Goal: Task Accomplishment & Management: Manage account settings

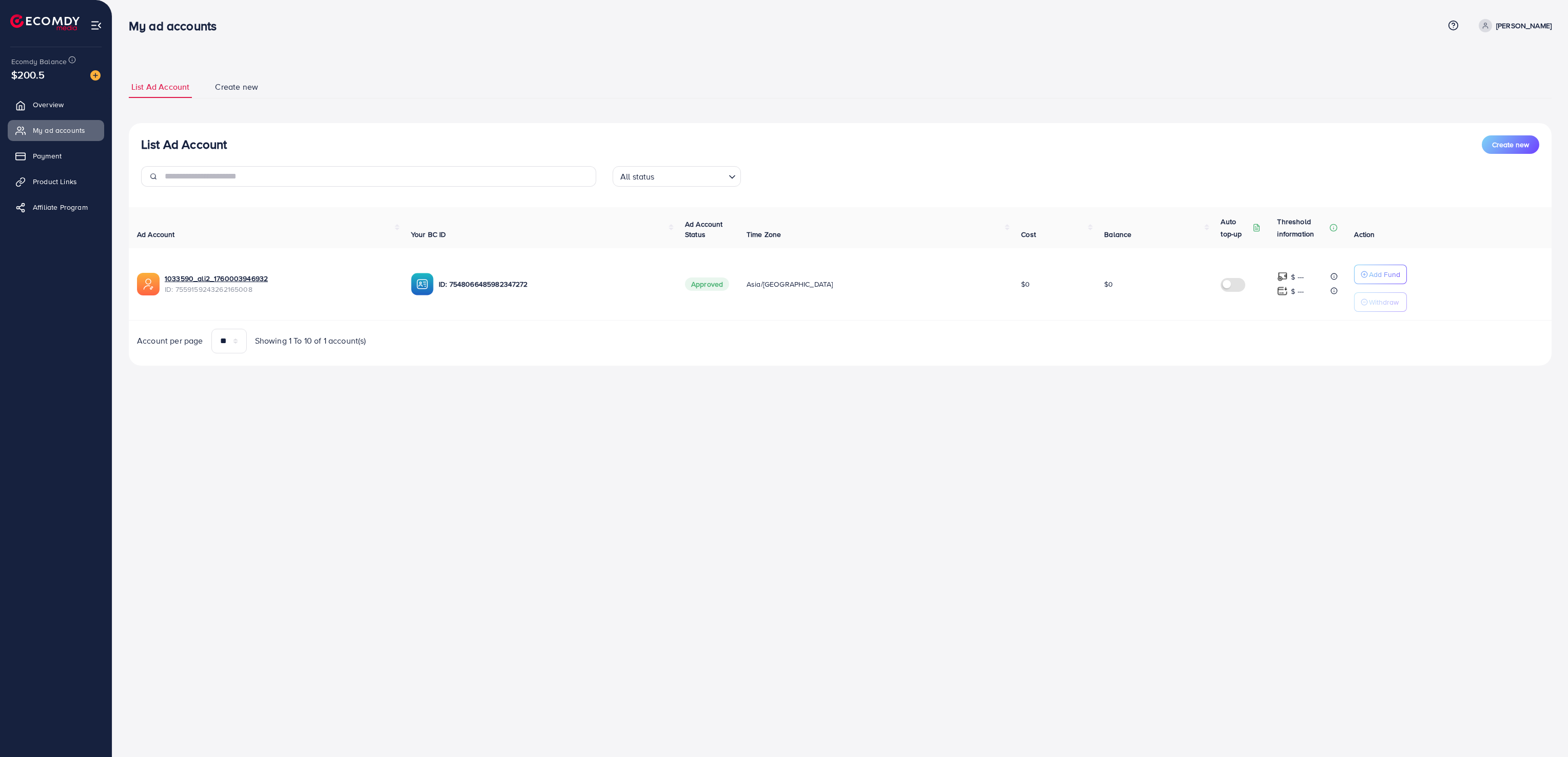
click at [434, 282] on img at bounding box center [422, 284] width 23 height 23
click at [1369, 274] on p "Add Fund" at bounding box center [1385, 274] width 31 height 12
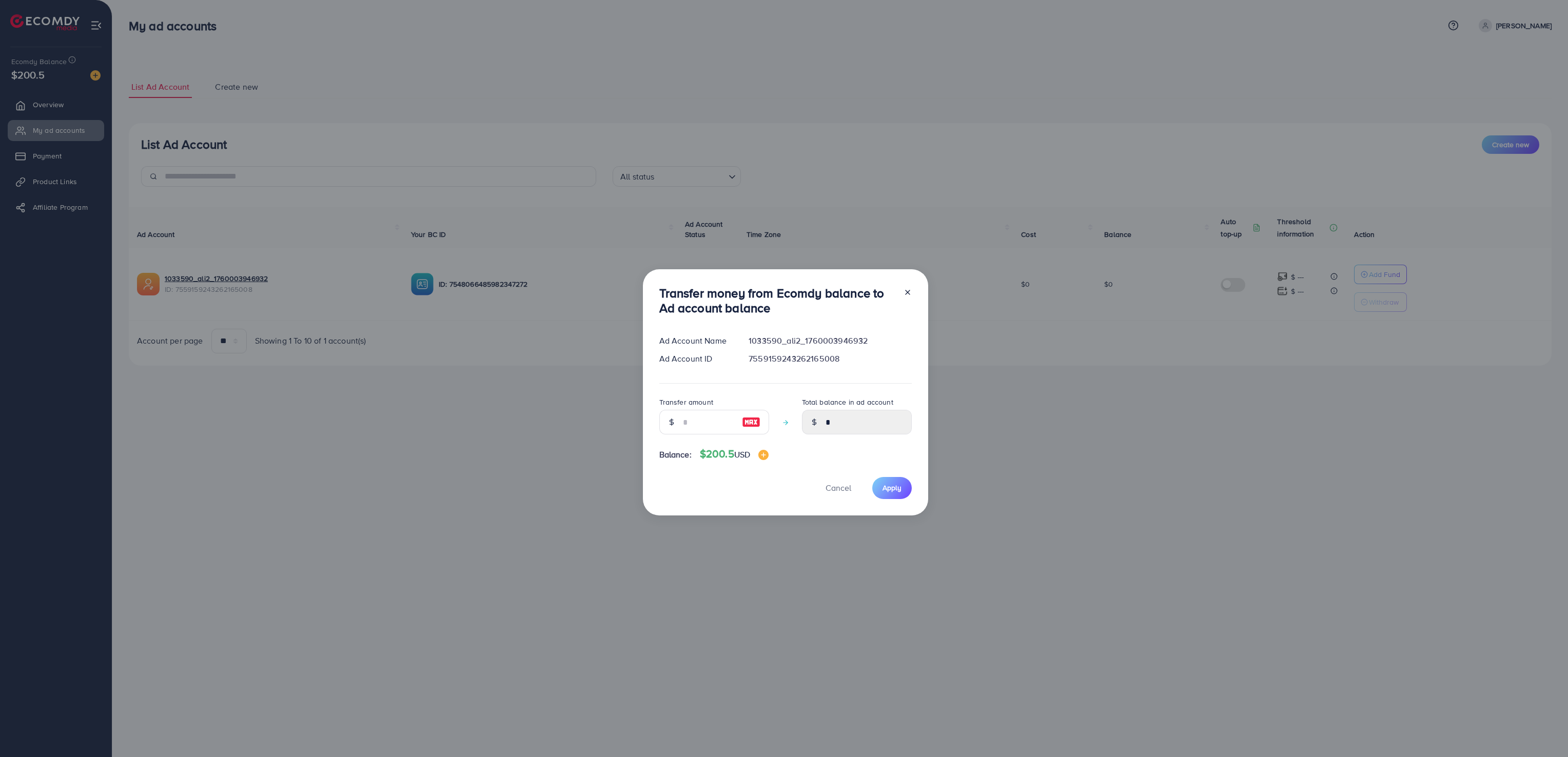
click at [909, 290] on icon at bounding box center [907, 292] width 8 height 8
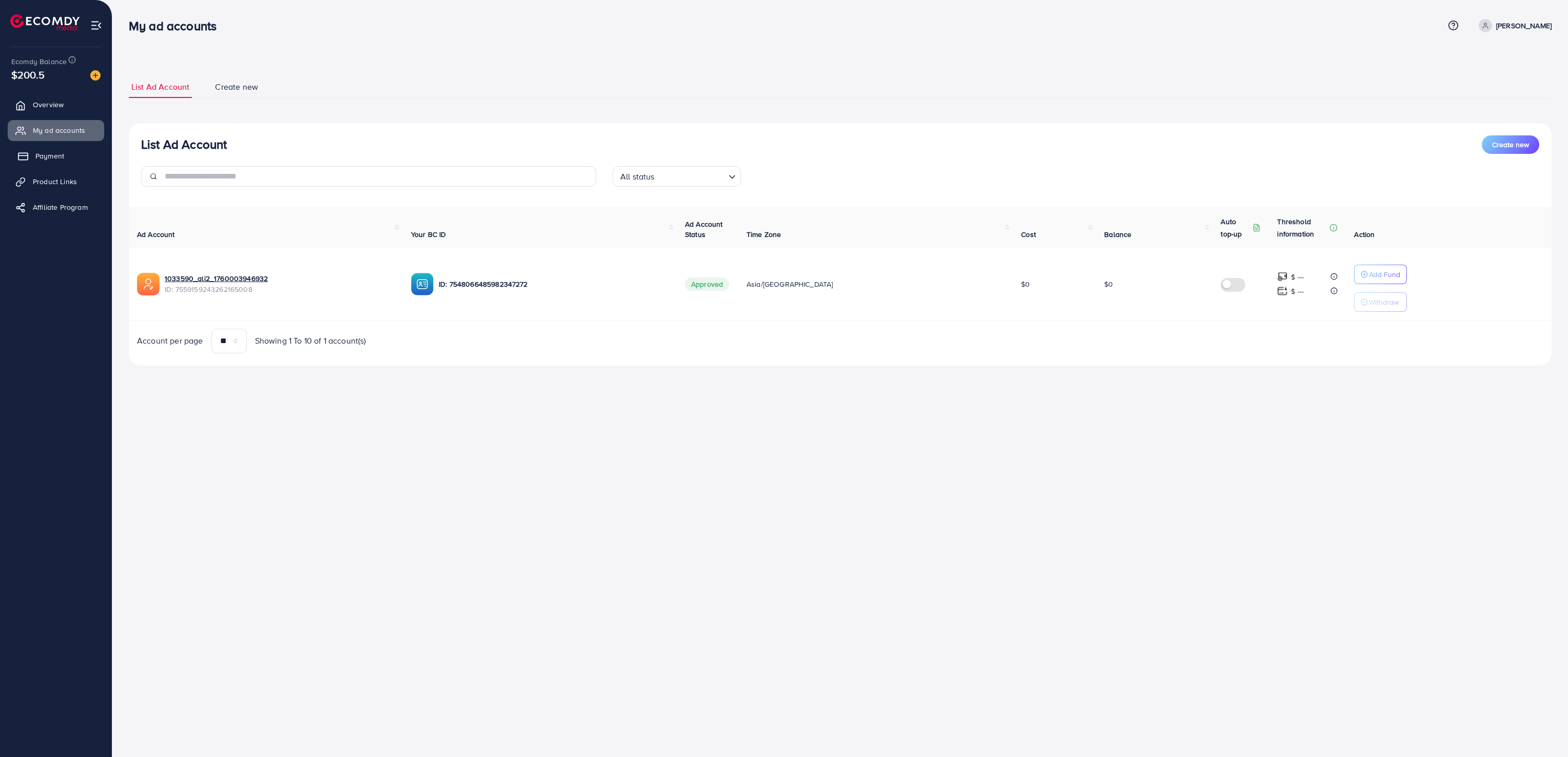
click at [60, 151] on span "Payment" at bounding box center [50, 156] width 29 height 10
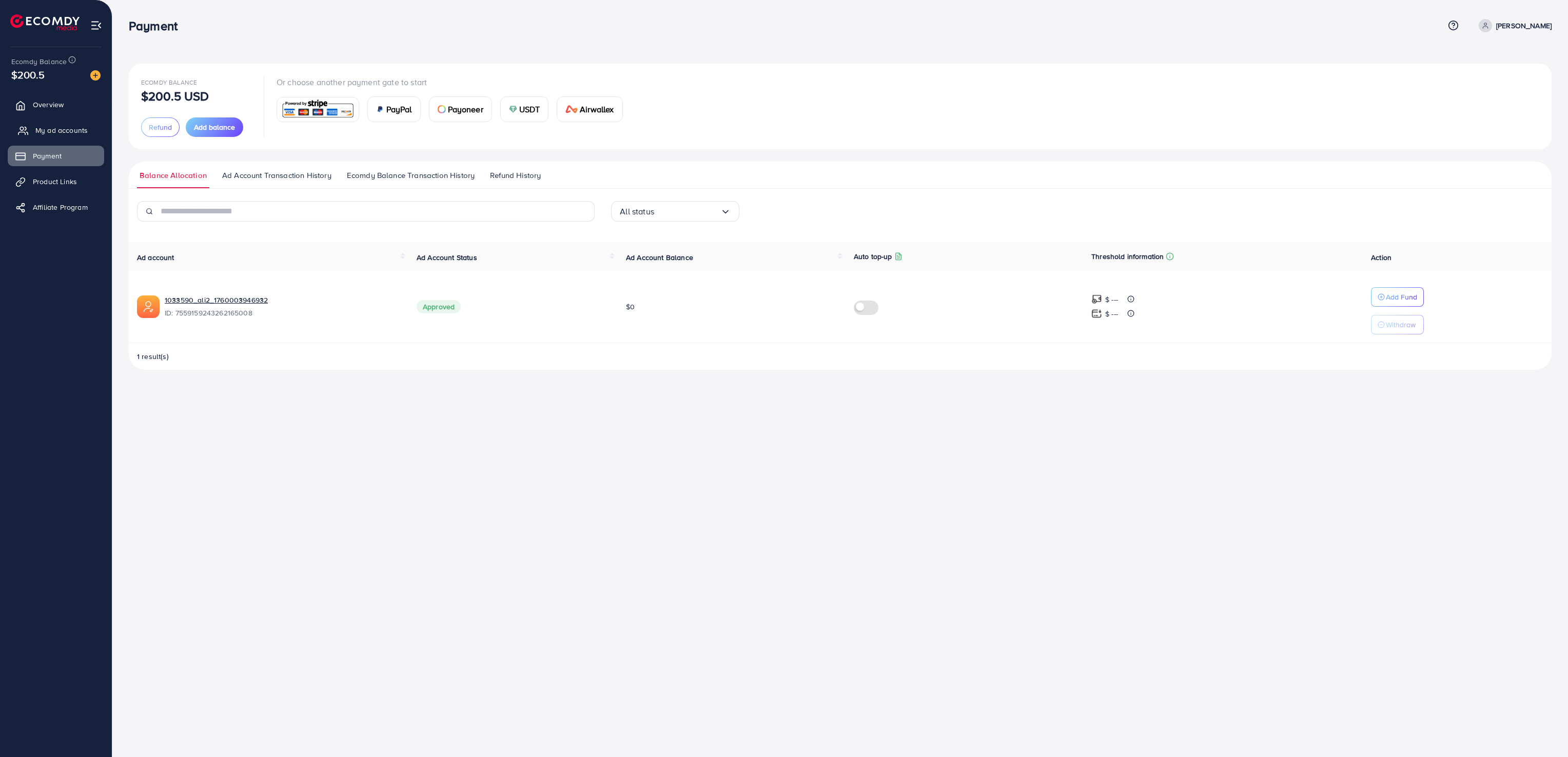
click at [67, 124] on link "My ad accounts" at bounding box center [56, 130] width 97 height 20
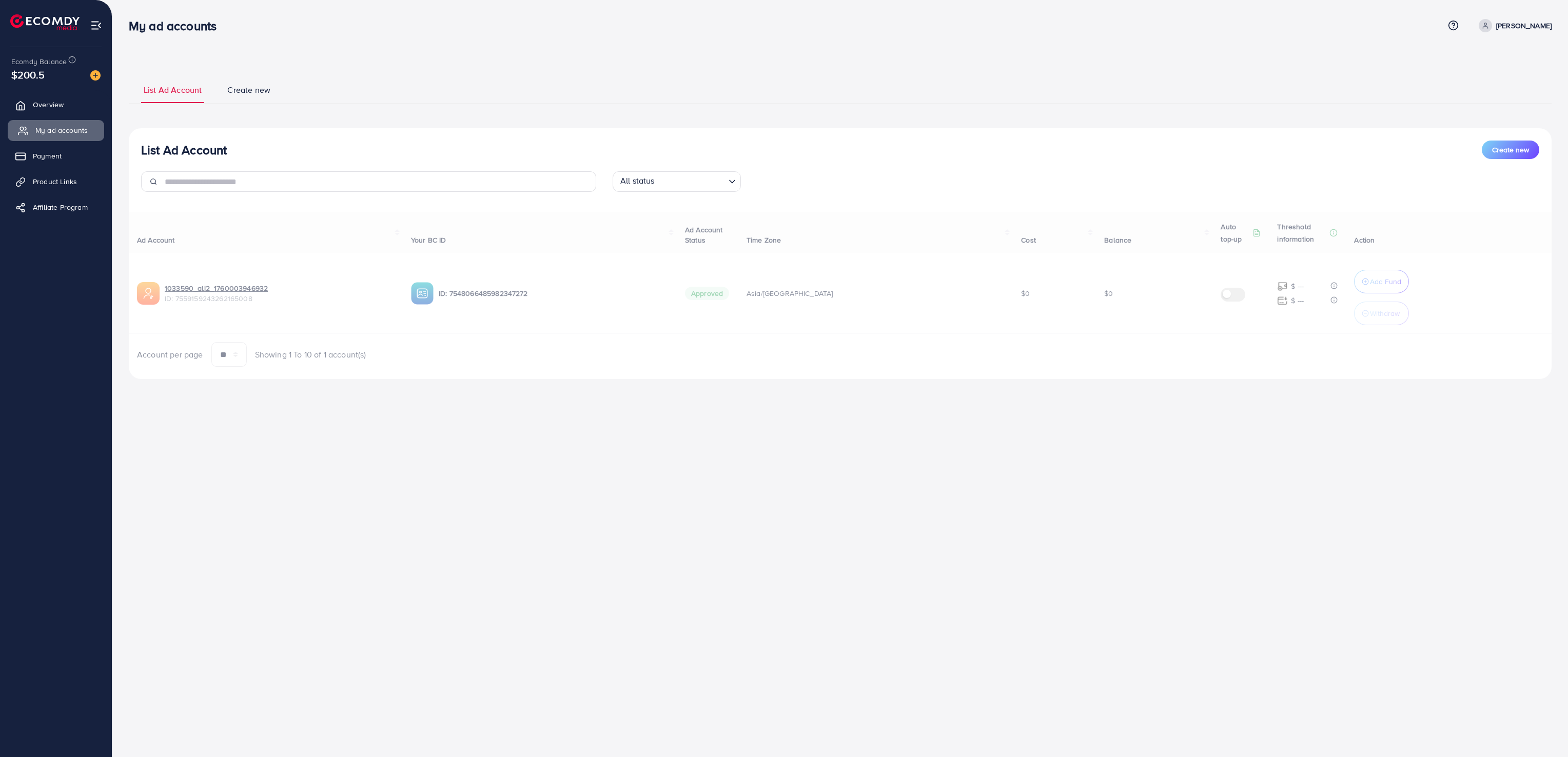
select select
click at [1533, 149] on button "Create new" at bounding box center [1510, 150] width 57 height 18
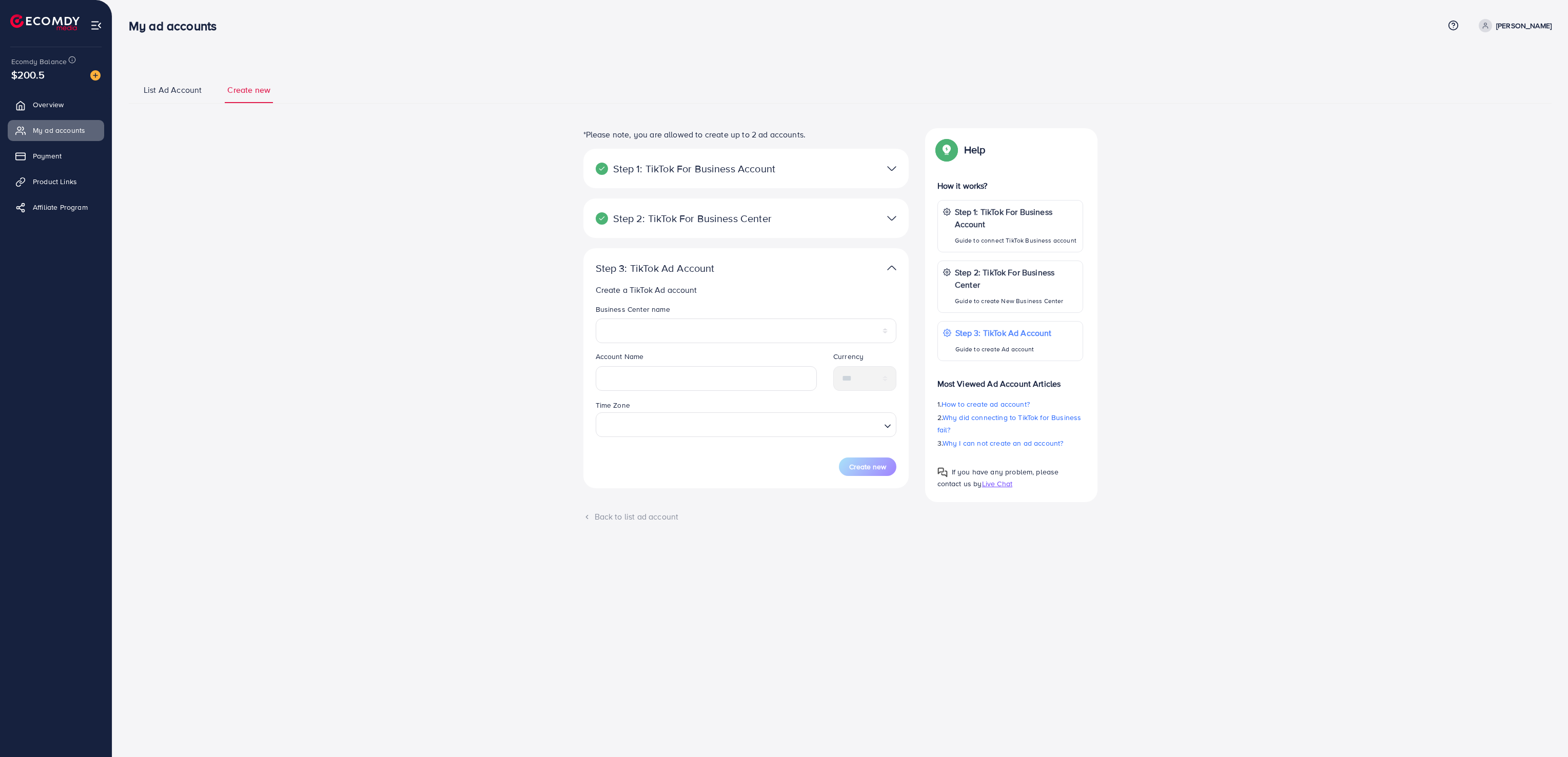
click at [191, 89] on span "List Ad Account" at bounding box center [173, 90] width 58 height 12
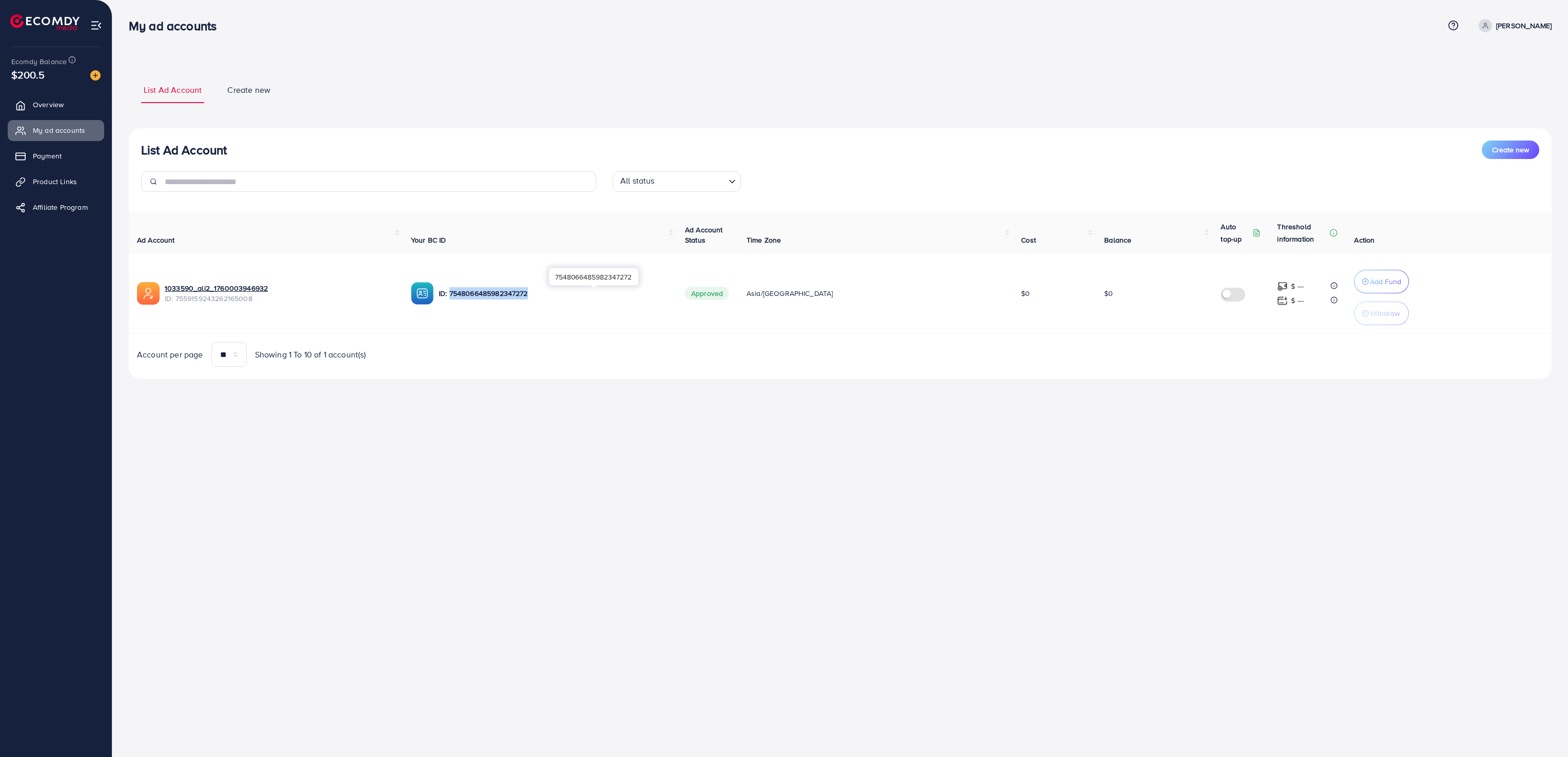
drag, startPoint x: 476, startPoint y: 293, endPoint x: 556, endPoint y: 293, distance: 80.0
click at [556, 293] on p "ID: 7548066485982347272" at bounding box center [554, 293] width 230 height 12
drag, startPoint x: 556, startPoint y: 293, endPoint x: 546, endPoint y: 295, distance: 10.2
copy p "7548066485982347272"
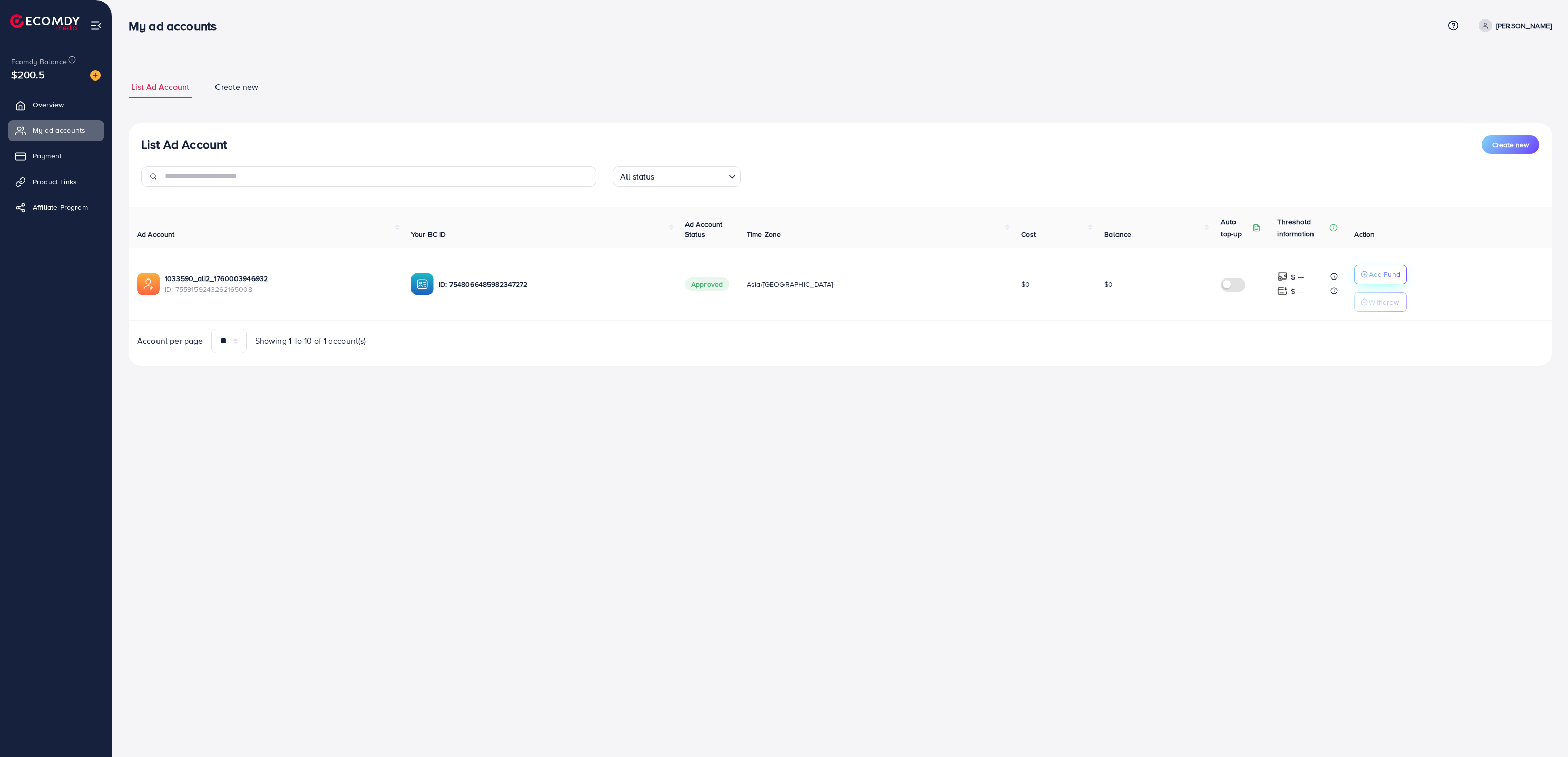
click at [1369, 275] on p "Add Fund" at bounding box center [1385, 274] width 31 height 12
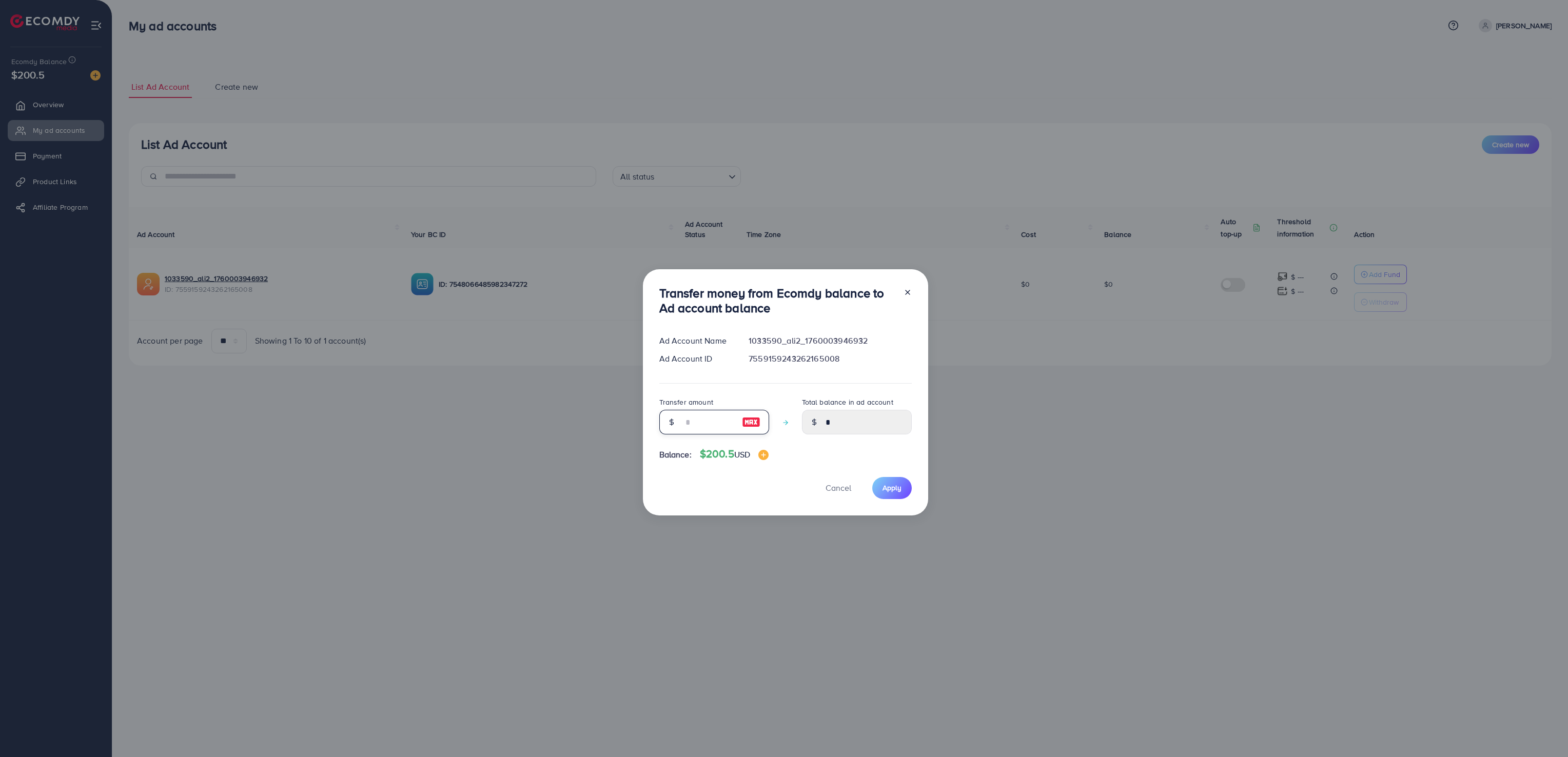
click at [691, 427] on input "number" at bounding box center [708, 422] width 51 height 25
type input "*"
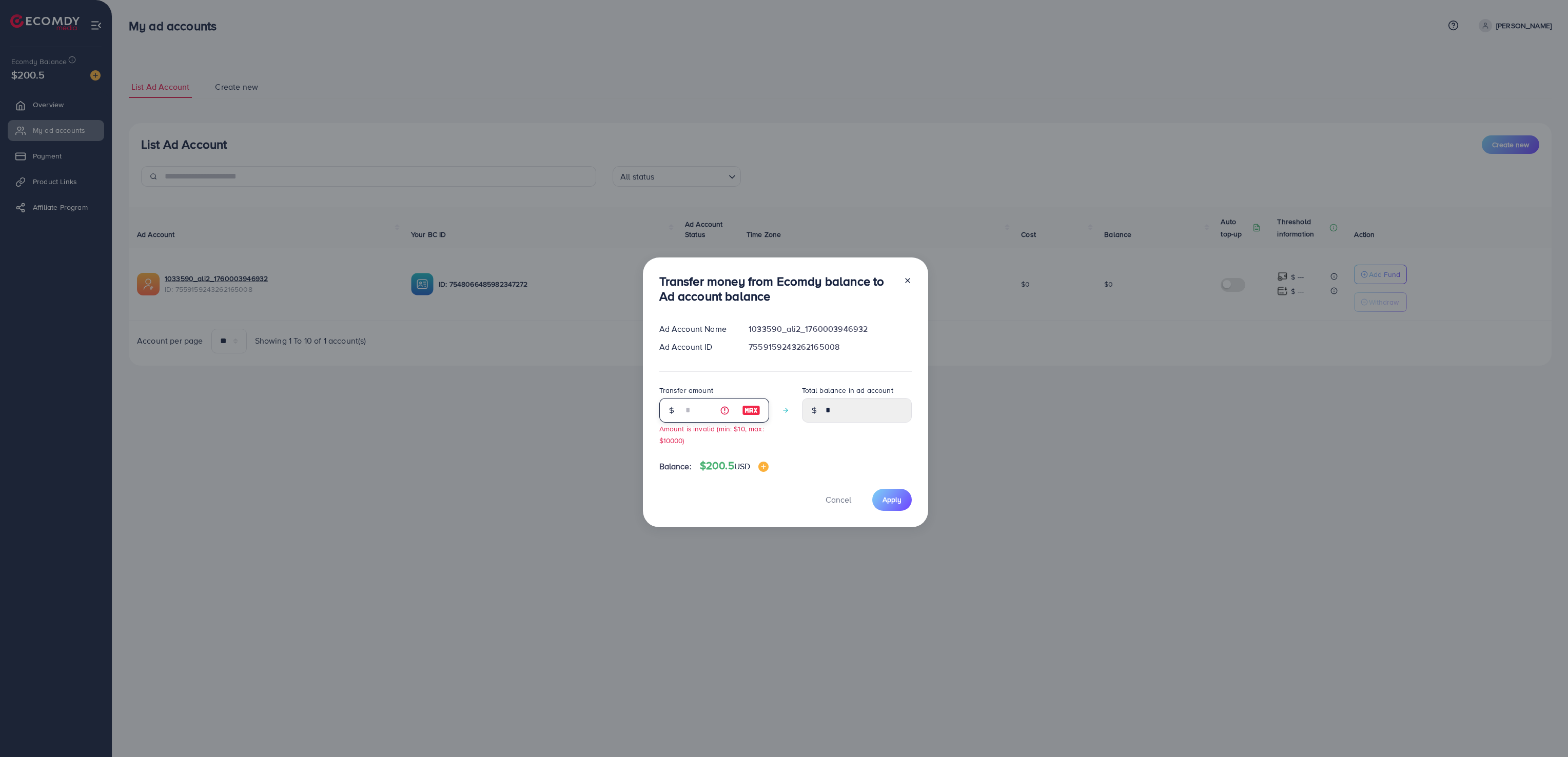
type input "****"
type input "**"
type input "*****"
type input "***"
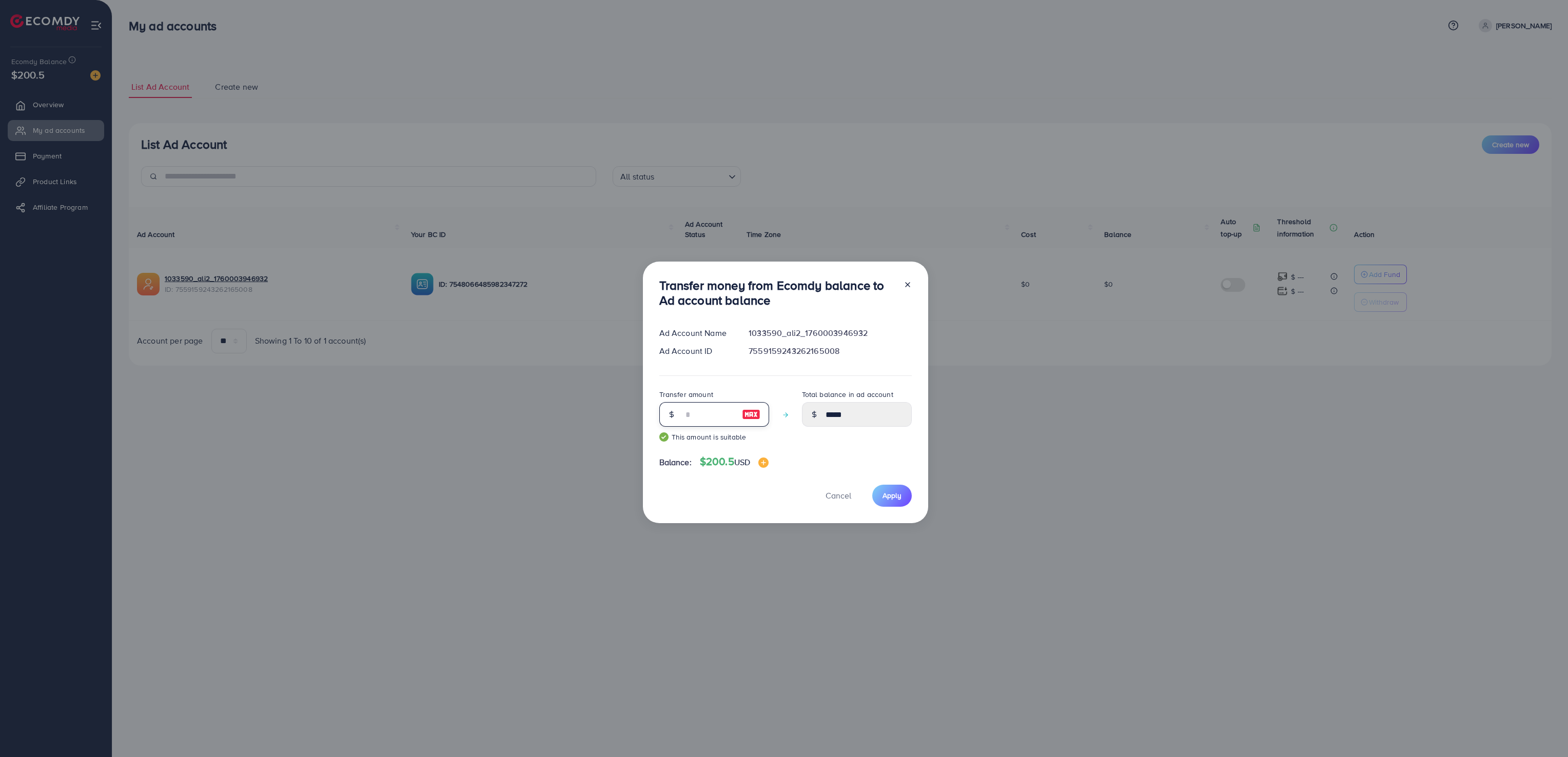
type input "******"
type input "***"
click at [896, 494] on span "Apply" at bounding box center [892, 496] width 19 height 10
type input "*"
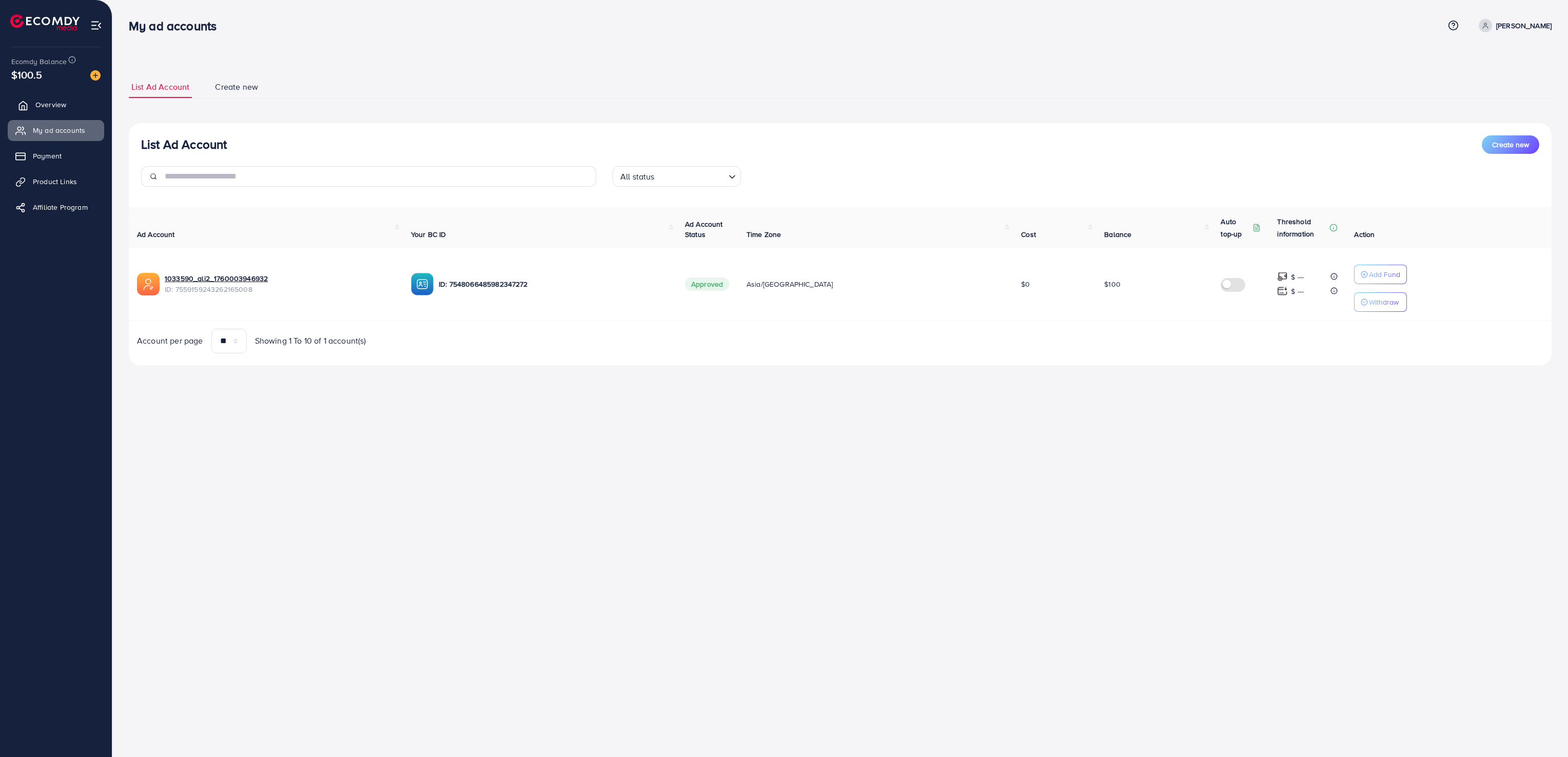
click at [52, 101] on span "Overview" at bounding box center [51, 105] width 31 height 10
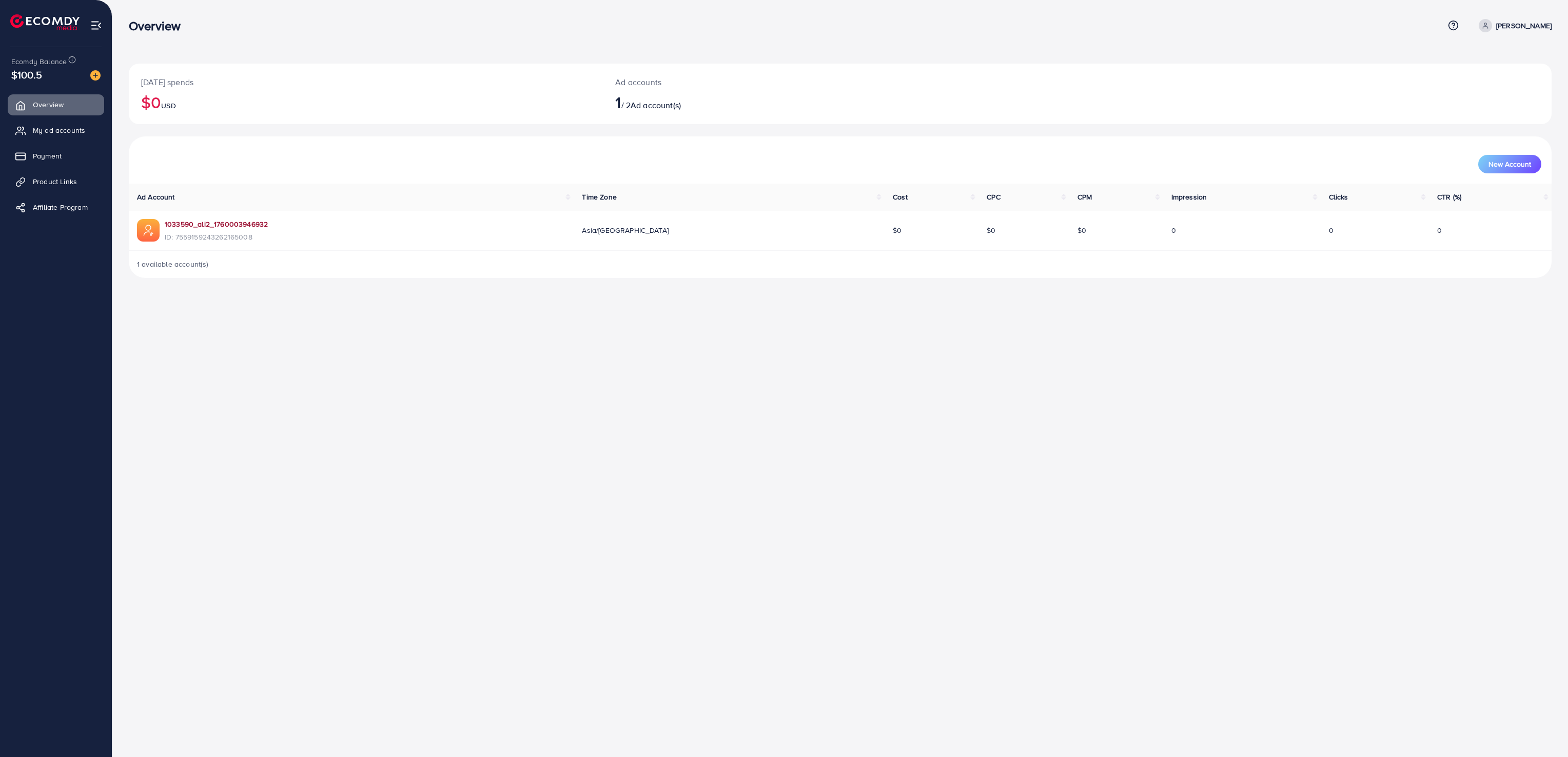
click at [204, 220] on link "1033590_ali2_1760003946932" at bounding box center [217, 224] width 103 height 10
click at [63, 123] on link "My ad accounts" at bounding box center [56, 130] width 97 height 20
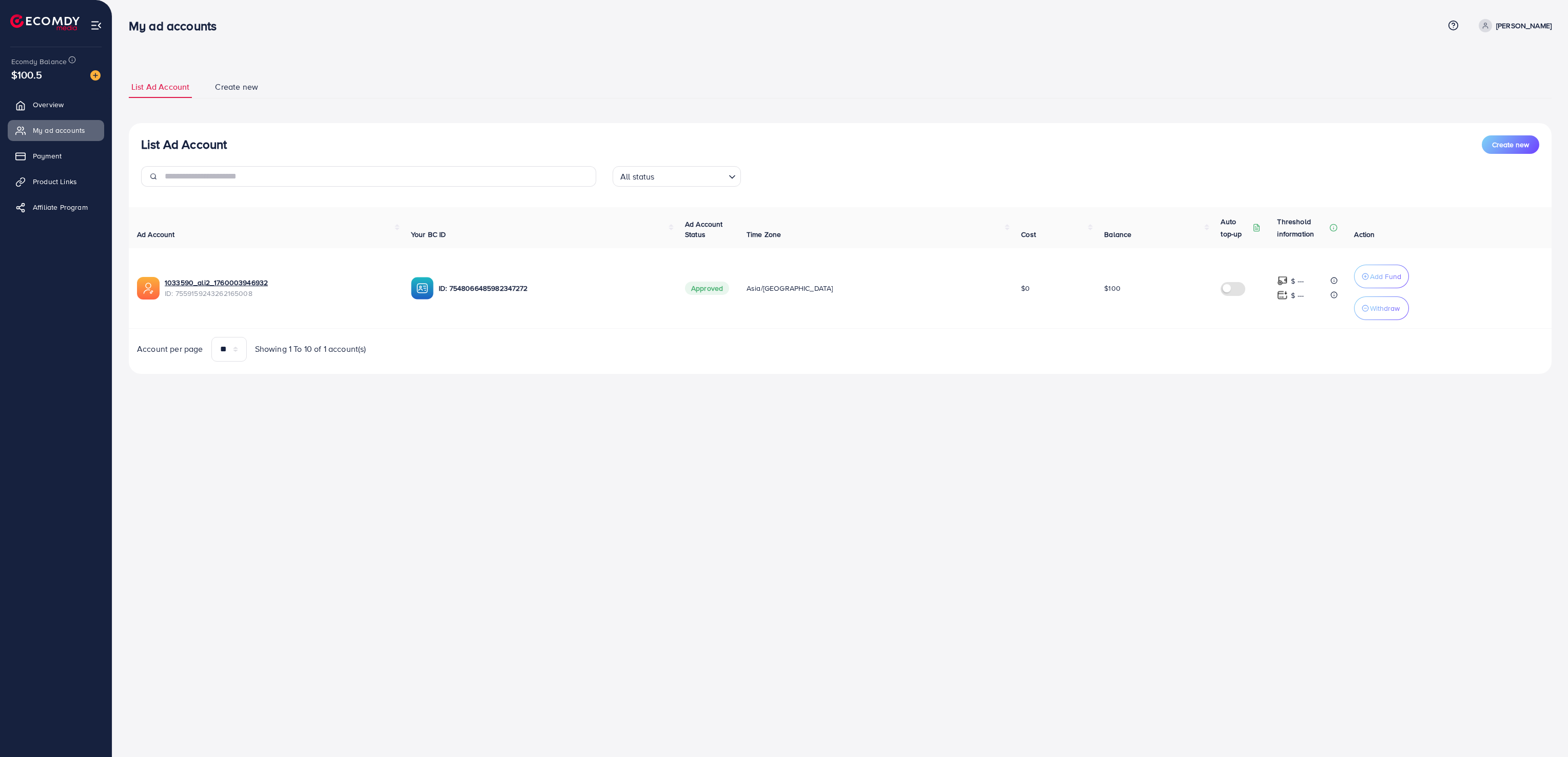
click at [434, 291] on img at bounding box center [422, 288] width 23 height 23
click at [207, 283] on link "1033590_ali2_1760003946932" at bounding box center [217, 282] width 103 height 10
click at [1528, 20] on p "ali ghanim" at bounding box center [1524, 26] width 55 height 12
click at [1513, 76] on link "Log out" at bounding box center [1502, 84] width 98 height 23
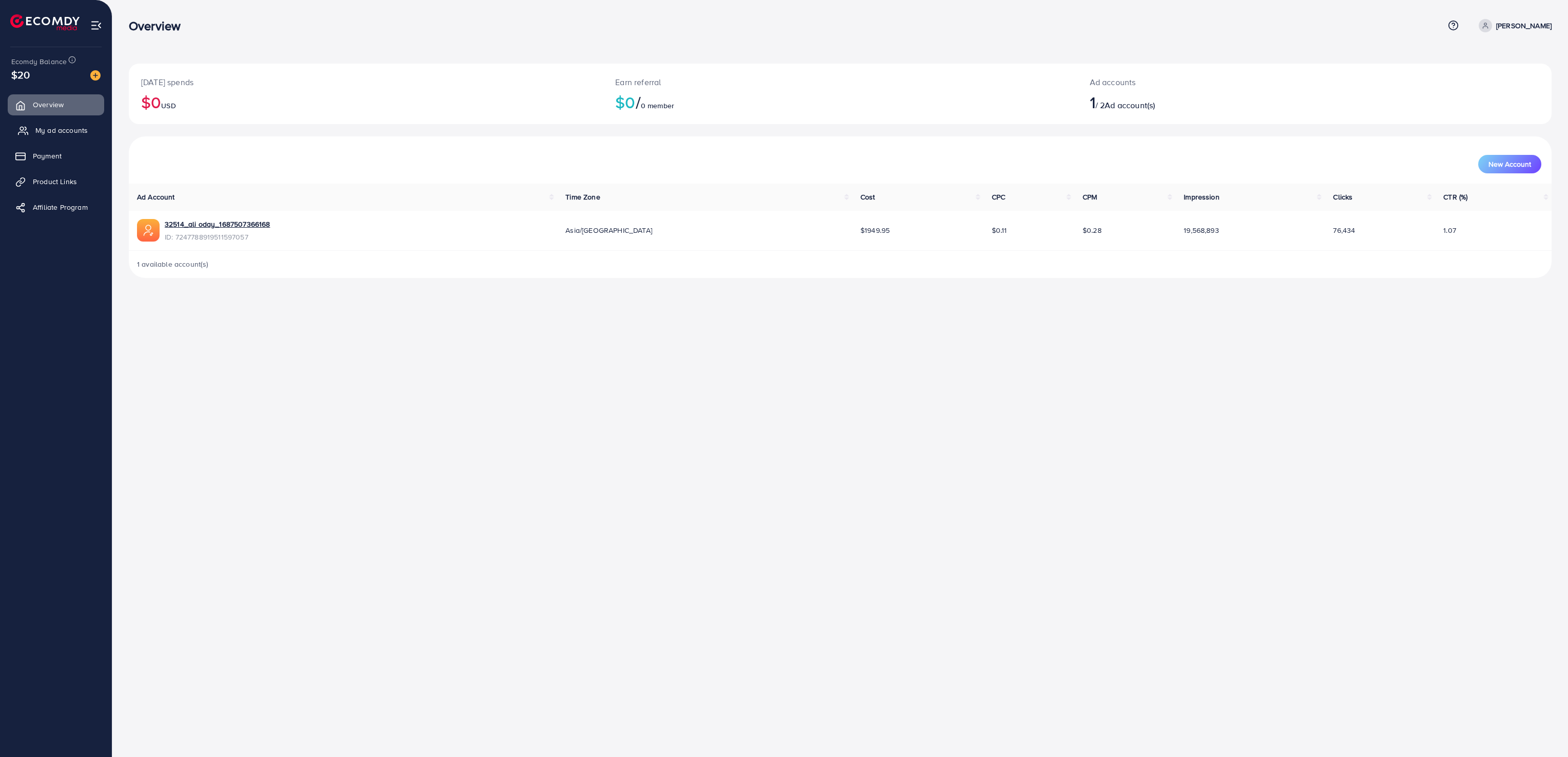
click at [68, 125] on span "My ad accounts" at bounding box center [62, 130] width 52 height 10
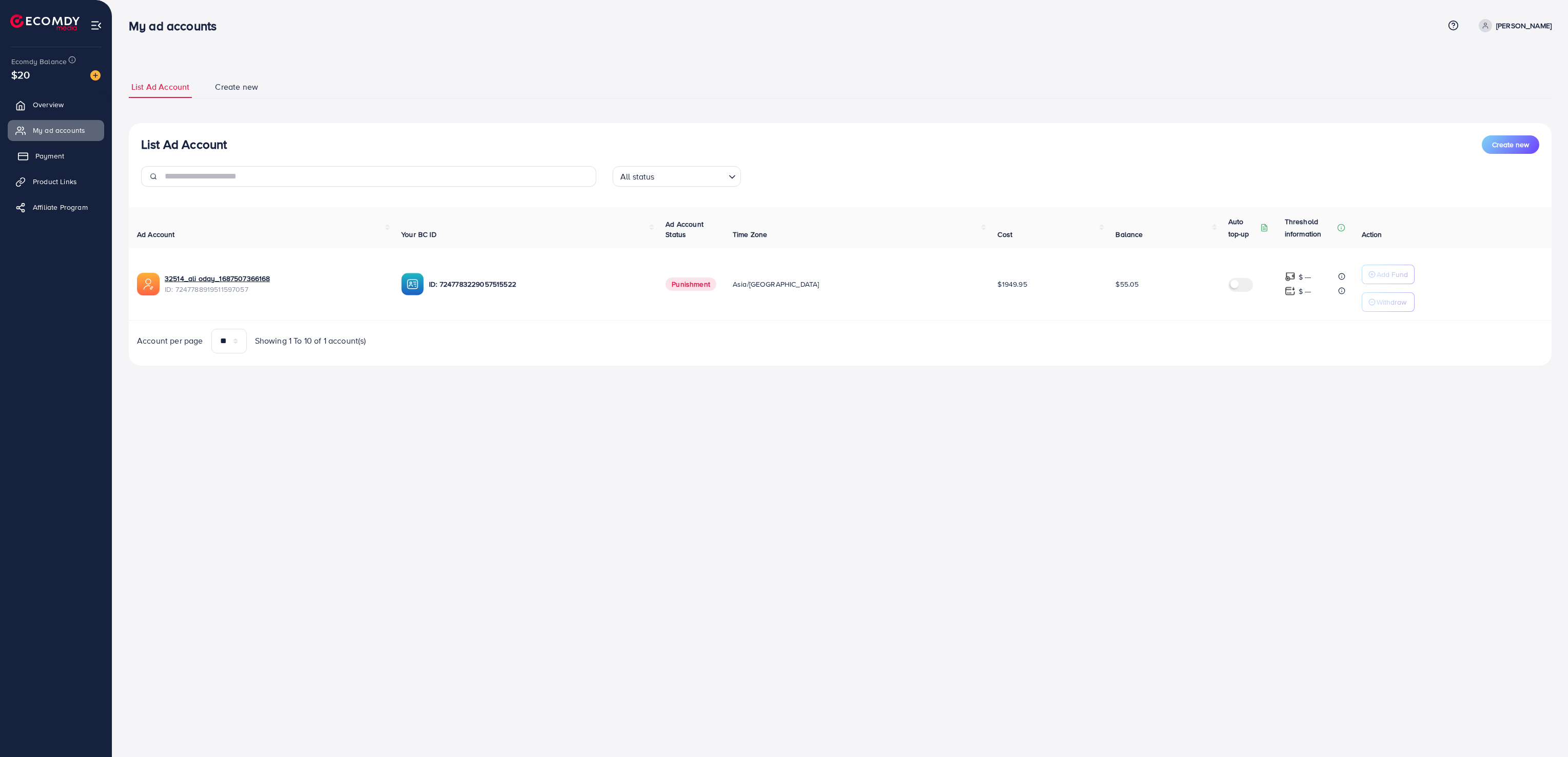
click at [62, 157] on span "Payment" at bounding box center [50, 156] width 29 height 10
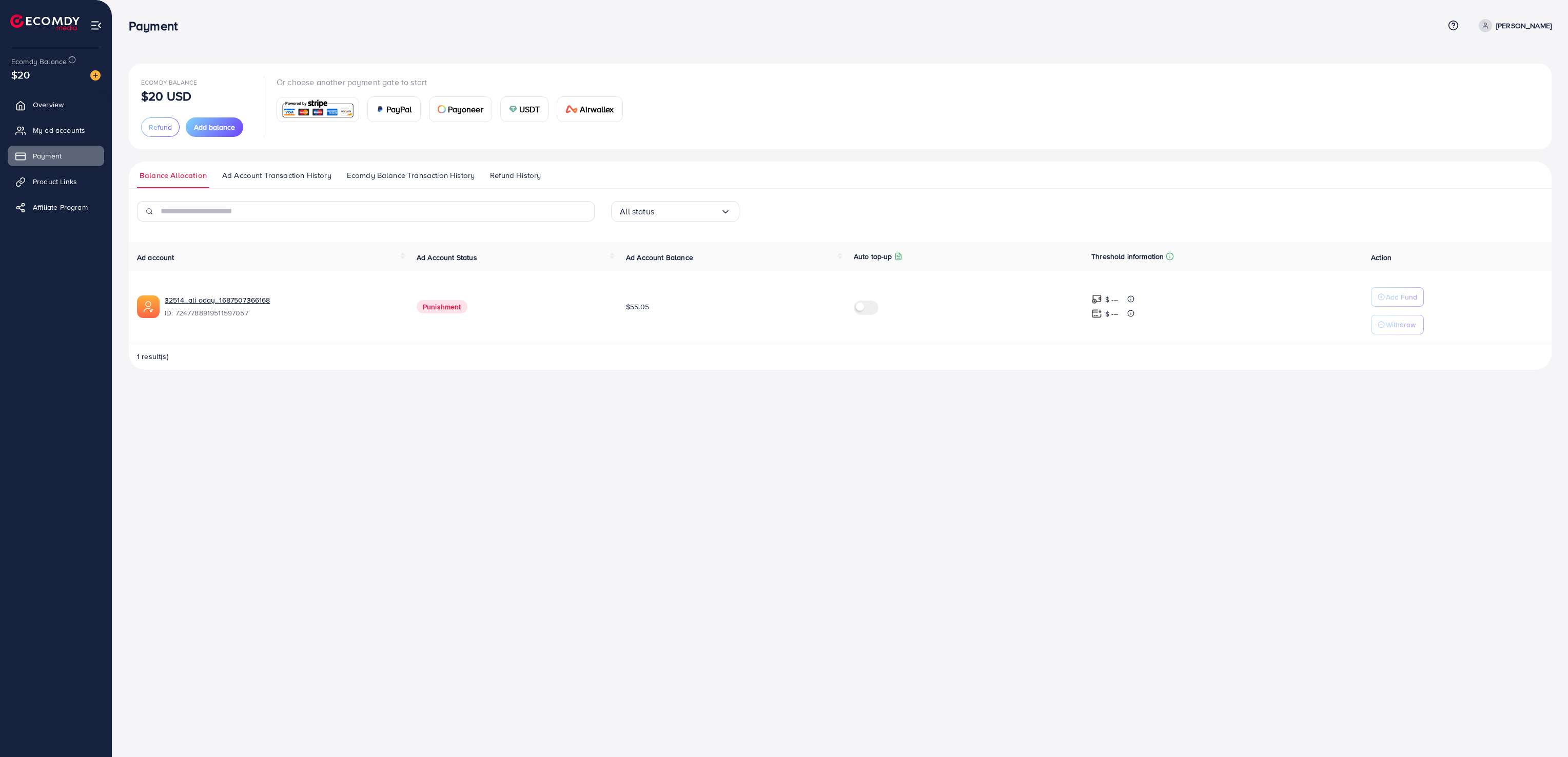
click at [1522, 22] on p "[PERSON_NAME]" at bounding box center [1524, 26] width 55 height 12
click at [1492, 82] on span "Log out" at bounding box center [1490, 84] width 28 height 12
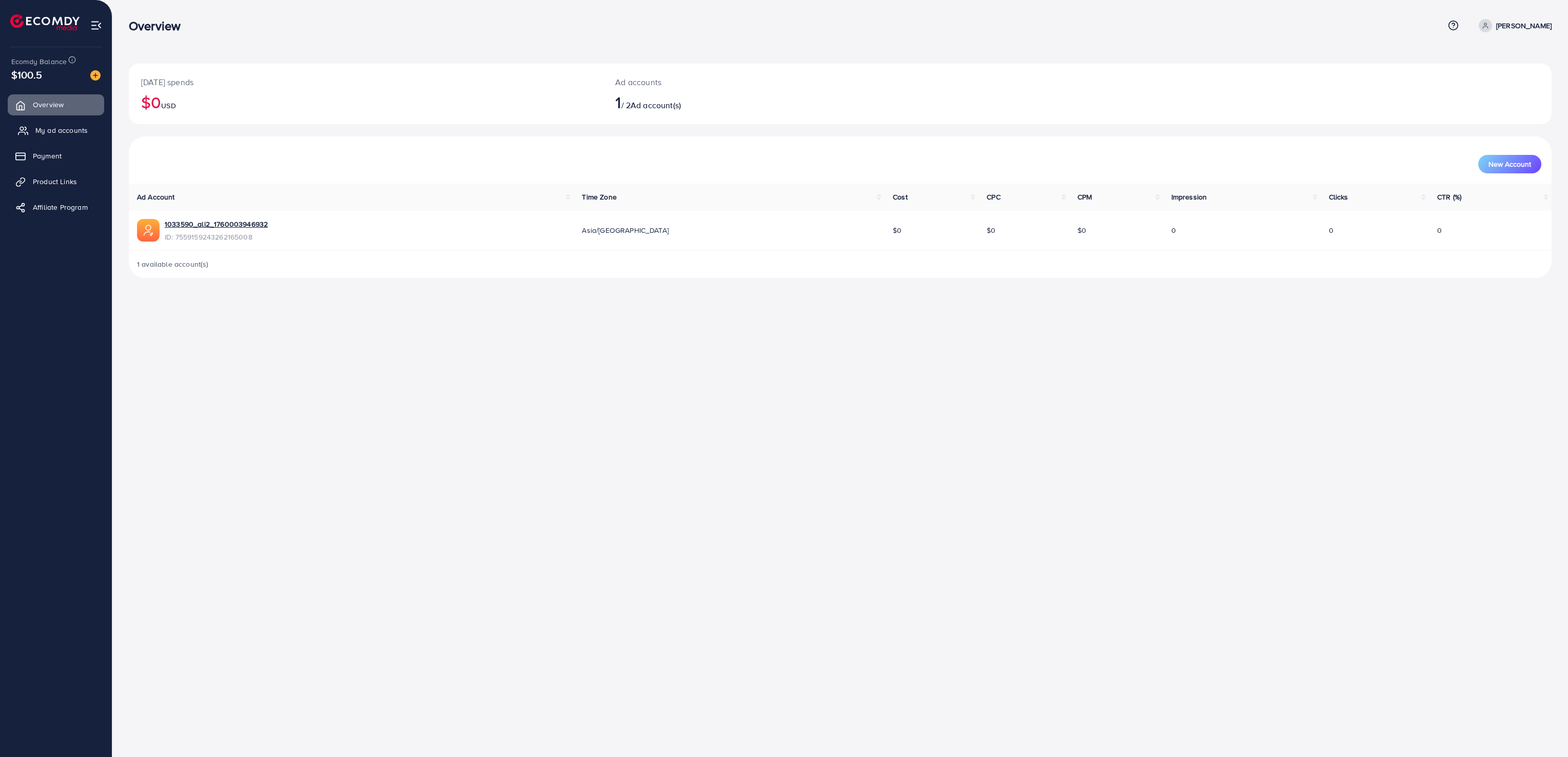
click at [80, 129] on span "My ad accounts" at bounding box center [62, 130] width 52 height 10
